Goal: Entertainment & Leisure: Consume media (video, audio)

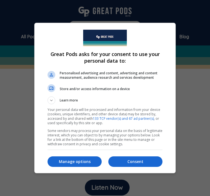
click at [134, 162] on p "Consent" at bounding box center [135, 162] width 54 height 6
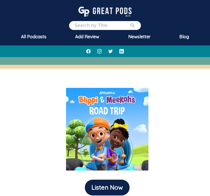
scroll to position [48, 0]
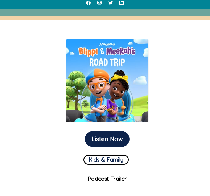
click at [116, 138] on button "Listen Now" at bounding box center [107, 139] width 45 height 16
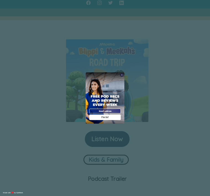
scroll to position [57, 0]
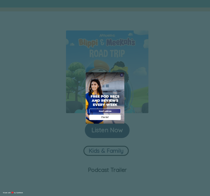
click at [116, 120] on div "I'm In!" at bounding box center [105, 117] width 32 height 6
click at [123, 77] on div "X" at bounding box center [122, 75] width 4 height 4
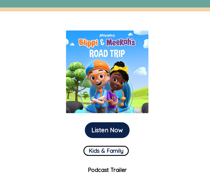
click at [124, 84] on img at bounding box center [107, 71] width 83 height 83
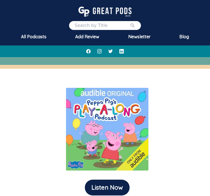
click at [97, 194] on button "Listen Now" at bounding box center [107, 187] width 45 height 16
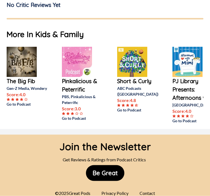
scroll to position [442, 0]
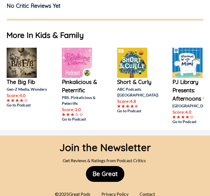
click at [108, 181] on button "Be Great" at bounding box center [105, 174] width 38 height 16
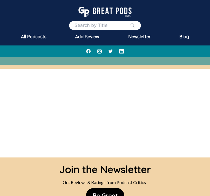
click at [109, 189] on button "Be Great" at bounding box center [105, 196] width 38 height 16
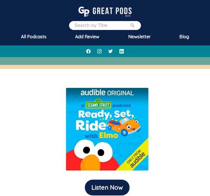
click at [119, 179] on button "Listen Now" at bounding box center [107, 187] width 45 height 16
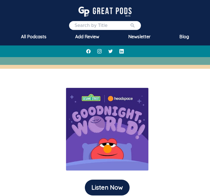
click at [99, 184] on button "Listen Now" at bounding box center [107, 187] width 45 height 16
click at [117, 185] on button "Listen Now" at bounding box center [107, 187] width 45 height 16
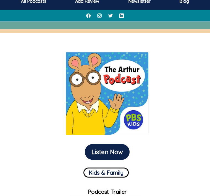
scroll to position [36, 0]
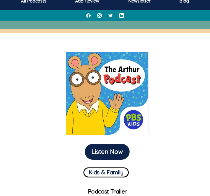
click at [108, 150] on button "Listen Now" at bounding box center [107, 152] width 45 height 16
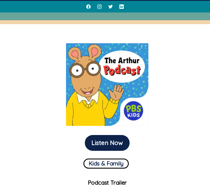
click at [126, 143] on button "Listen Now" at bounding box center [107, 143] width 45 height 16
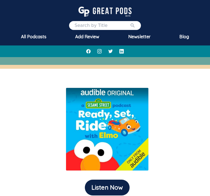
scroll to position [34, 0]
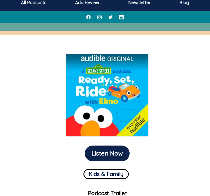
click at [120, 159] on button "Listen Now" at bounding box center [107, 153] width 45 height 16
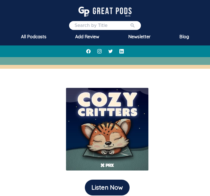
click at [111, 182] on button "Listen Now" at bounding box center [107, 187] width 45 height 16
click at [105, 190] on button "Listen Now" at bounding box center [107, 187] width 45 height 16
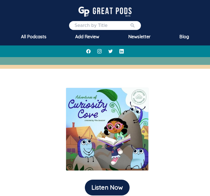
click at [108, 185] on button "Listen Now" at bounding box center [107, 187] width 45 height 16
click at [114, 188] on button "Listen Now" at bounding box center [107, 187] width 45 height 16
click at [116, 190] on button "Listen Now" at bounding box center [107, 187] width 45 height 16
click at [105, 182] on button "Listen Now" at bounding box center [107, 187] width 45 height 16
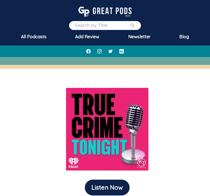
scroll to position [0, 0]
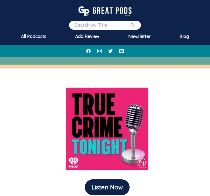
click at [114, 182] on button "Listen Now" at bounding box center [107, 187] width 45 height 16
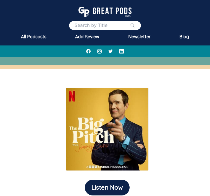
click at [112, 186] on button "Listen Now" at bounding box center [107, 187] width 45 height 16
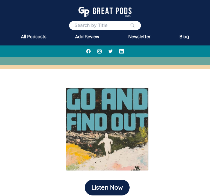
click at [95, 190] on button "Listen Now" at bounding box center [107, 187] width 45 height 16
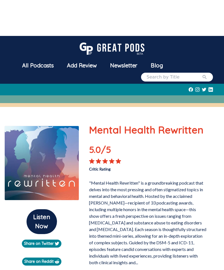
click at [49, 154] on img at bounding box center [41, 163] width 75 height 75
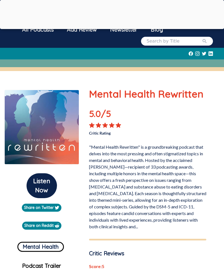
click at [48, 186] on button "Listen Now" at bounding box center [42, 186] width 30 height 25
click at [57, 186] on button "Listen Now" at bounding box center [42, 186] width 30 height 25
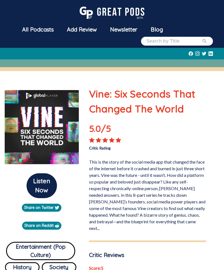
click at [47, 190] on button "Listen Now" at bounding box center [42, 186] width 30 height 25
click at [49, 185] on button "Listen Now" at bounding box center [42, 186] width 30 height 25
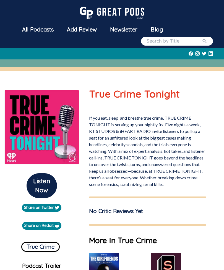
click at [56, 188] on button "Listen Now" at bounding box center [42, 186] width 30 height 25
click at [45, 197] on button "Listen Now" at bounding box center [42, 186] width 30 height 25
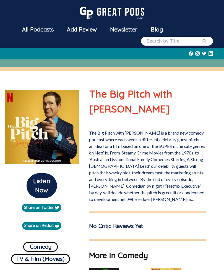
click at [39, 188] on button "Listen Now" at bounding box center [42, 186] width 30 height 25
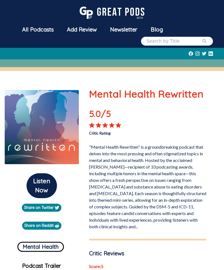
scroll to position [33, 0]
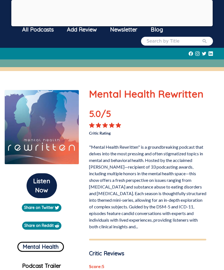
click at [113, 25] on div at bounding box center [111, 25] width 201 height 0
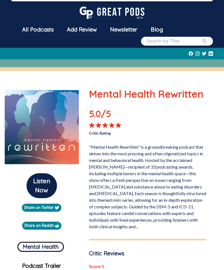
click at [113, 0] on div at bounding box center [111, 0] width 201 height 0
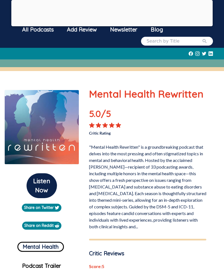
click at [118, 25] on div at bounding box center [111, 25] width 201 height 0
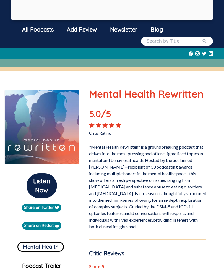
click at [113, 30] on div "Newsletter" at bounding box center [124, 29] width 41 height 14
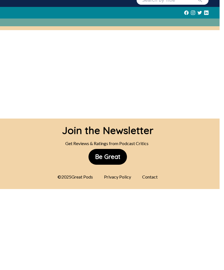
scroll to position [41, 0]
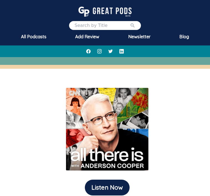
scroll to position [17, 0]
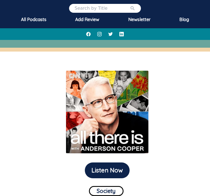
click at [111, 170] on button "Listen Now" at bounding box center [107, 170] width 45 height 16
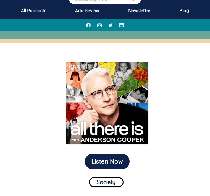
click at [123, 153] on button "Listen Now" at bounding box center [107, 161] width 45 height 16
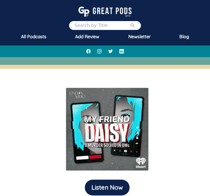
click at [110, 191] on button "Listen Now" at bounding box center [107, 187] width 45 height 16
click at [113, 185] on button "Listen Now" at bounding box center [107, 187] width 45 height 16
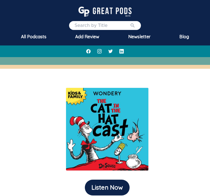
click at [111, 183] on button "Listen Now" at bounding box center [107, 187] width 45 height 16
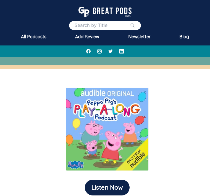
click at [112, 190] on button "Listen Now" at bounding box center [107, 187] width 45 height 16
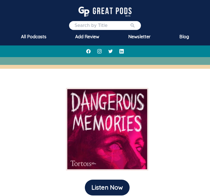
click at [117, 188] on button "Listen Now" at bounding box center [107, 187] width 45 height 16
click at [105, 192] on button "Listen Now" at bounding box center [107, 187] width 45 height 16
click at [112, 190] on button "Listen Now" at bounding box center [107, 187] width 45 height 16
click at [111, 190] on button "Listen Now" at bounding box center [107, 187] width 45 height 16
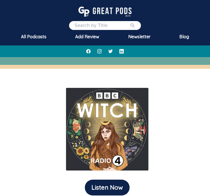
click at [115, 187] on button "Listen Now" at bounding box center [107, 187] width 45 height 16
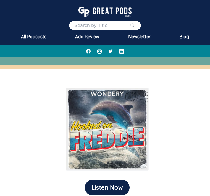
click at [113, 186] on button "Listen Now" at bounding box center [107, 187] width 45 height 16
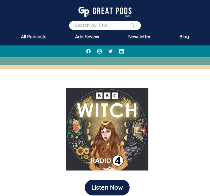
scroll to position [29, 0]
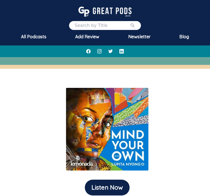
click at [120, 194] on button "Listen Now" at bounding box center [107, 187] width 45 height 16
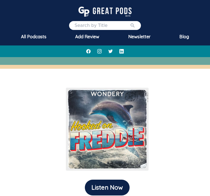
scroll to position [29, 0]
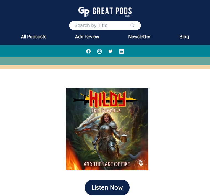
click at [114, 180] on button "Listen Now" at bounding box center [107, 187] width 45 height 16
click at [108, 186] on button "Listen Now" at bounding box center [107, 187] width 45 height 16
click at [117, 179] on button "Listen Now" at bounding box center [107, 187] width 45 height 16
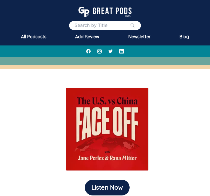
click at [107, 188] on button "Listen Now" at bounding box center [107, 187] width 45 height 16
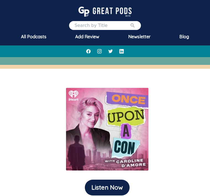
click at [99, 194] on button "Listen Now" at bounding box center [107, 187] width 45 height 16
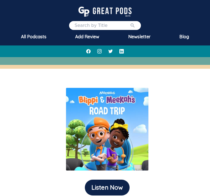
click at [120, 181] on button "Listen Now" at bounding box center [107, 187] width 45 height 16
